Goal: Complete application form

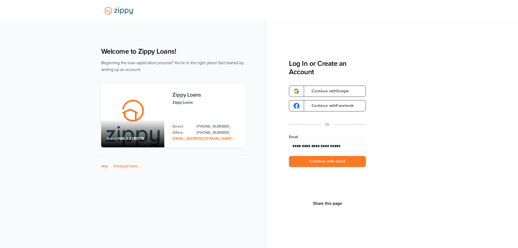
type input "**********"
click at [289, 156] on button "Continue with email" at bounding box center [327, 161] width 77 height 11
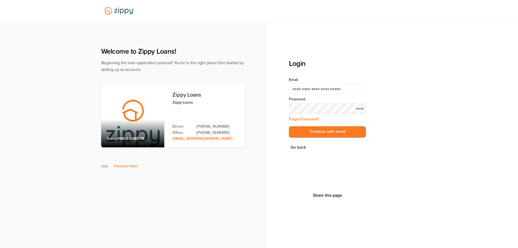
click at [289, 126] on button "Continue with email" at bounding box center [327, 131] width 77 height 11
